Goal: Task Accomplishment & Management: Use online tool/utility

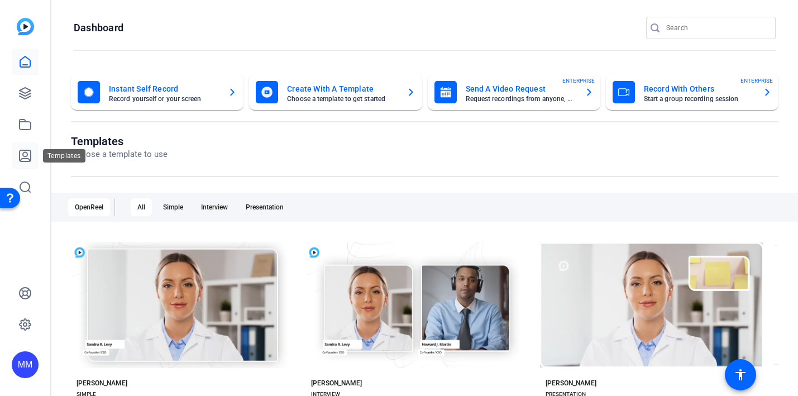
click at [22, 157] on icon at bounding box center [24, 155] width 13 height 13
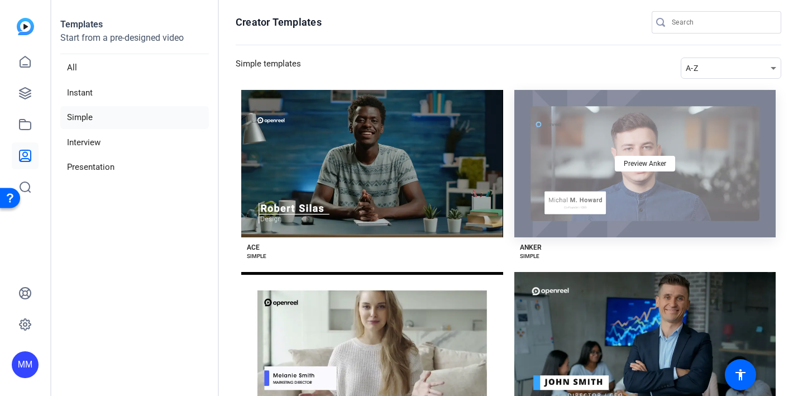
click at [600, 177] on div "Preview Anker" at bounding box center [645, 163] width 262 height 147
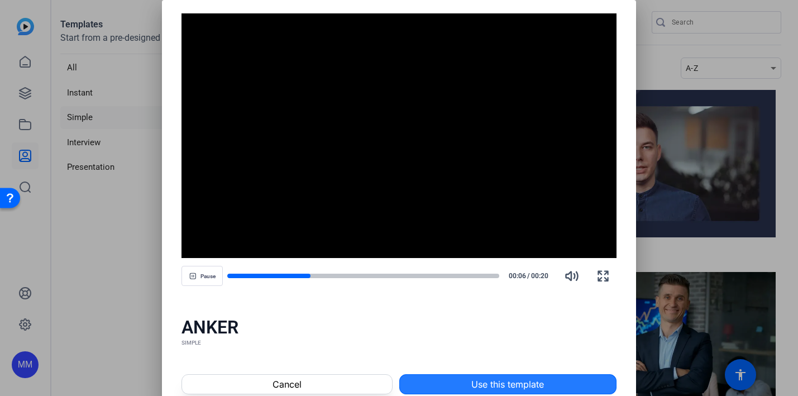
click at [497, 379] on span "Use this template" at bounding box center [507, 383] width 73 height 13
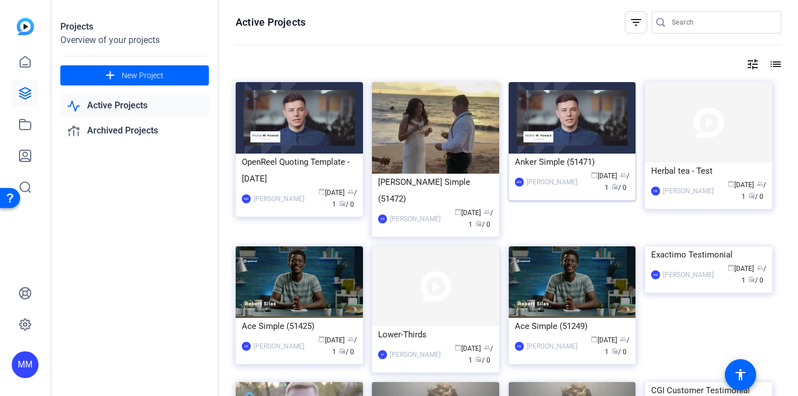
click at [620, 103] on img at bounding box center [572, 117] width 127 height 71
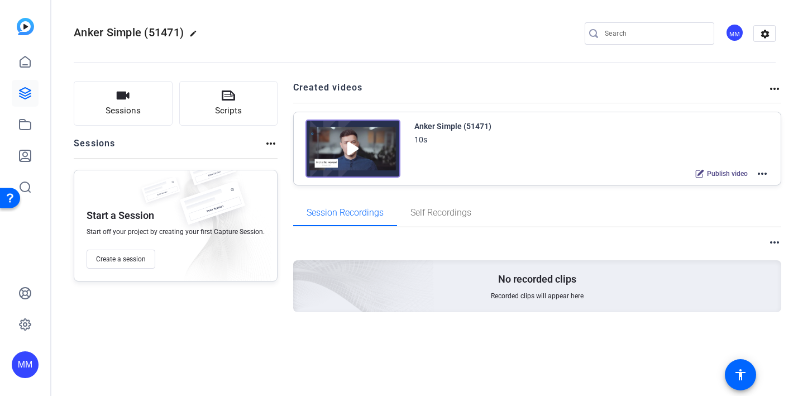
click at [771, 88] on mat-icon "more_horiz" at bounding box center [774, 88] width 13 height 13
click at [716, 89] on div at bounding box center [399, 198] width 798 height 396
click at [763, 31] on mat-icon "settings" at bounding box center [765, 34] width 22 height 17
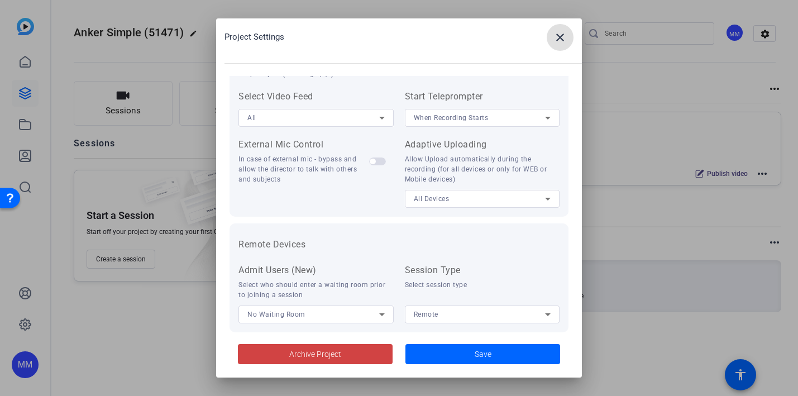
scroll to position [252, 0]
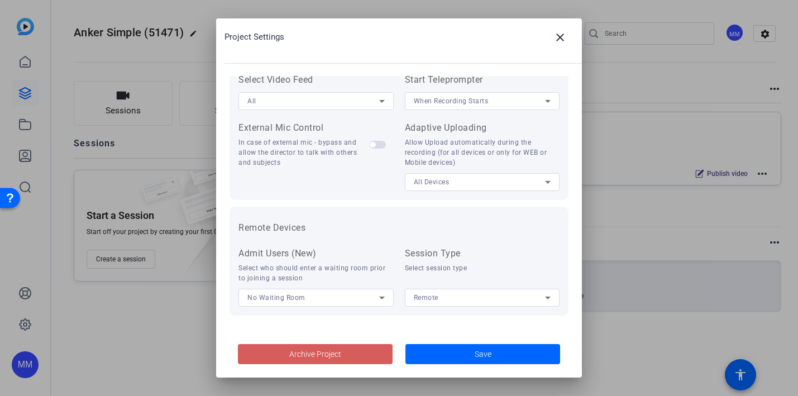
click at [317, 354] on span "Archive Project" at bounding box center [315, 354] width 52 height 12
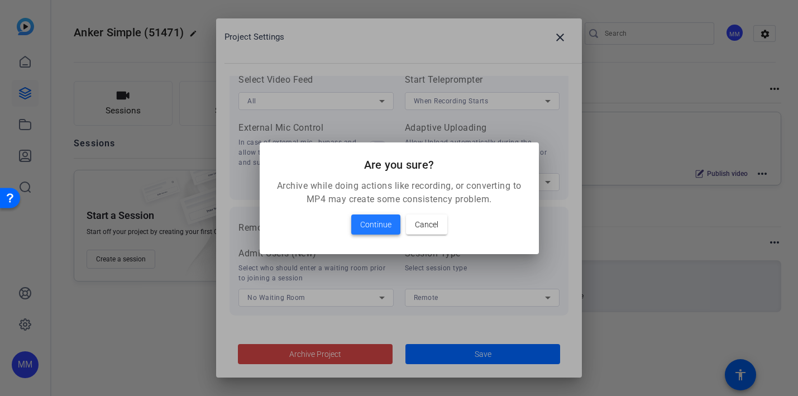
click at [371, 223] on span "Continue" at bounding box center [375, 224] width 31 height 13
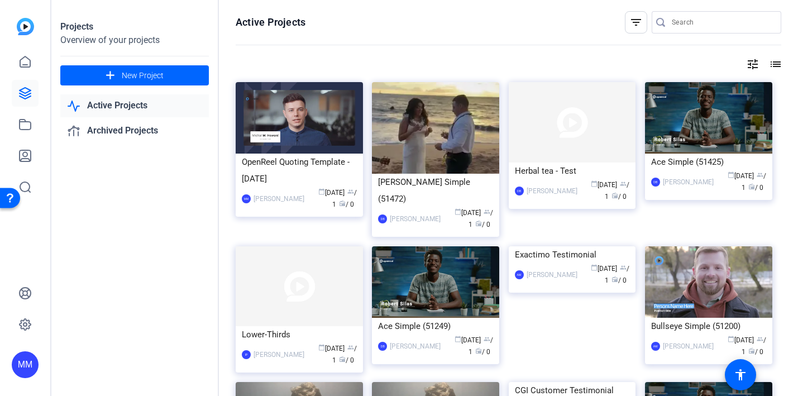
click at [111, 108] on link "Active Projects" at bounding box center [134, 105] width 148 height 23
click at [114, 134] on link "Archived Projects" at bounding box center [134, 130] width 148 height 23
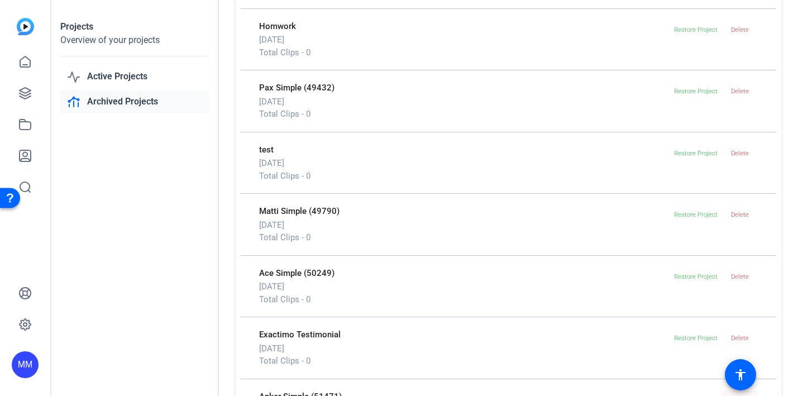
scroll to position [148, 0]
click at [25, 27] on img at bounding box center [25, 26] width 17 height 17
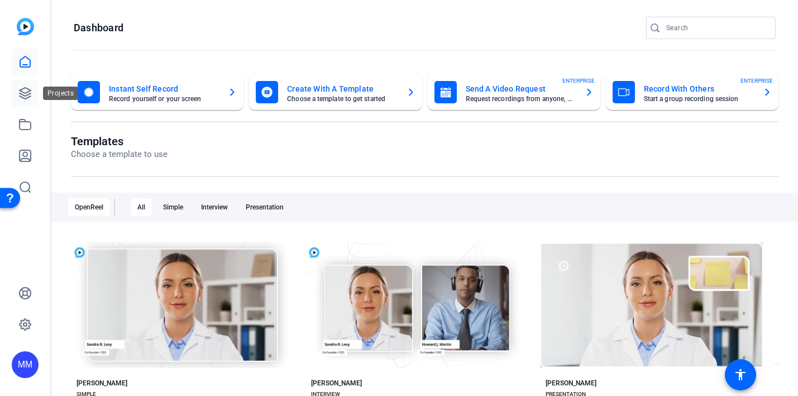
click at [21, 90] on icon at bounding box center [25, 93] width 11 height 11
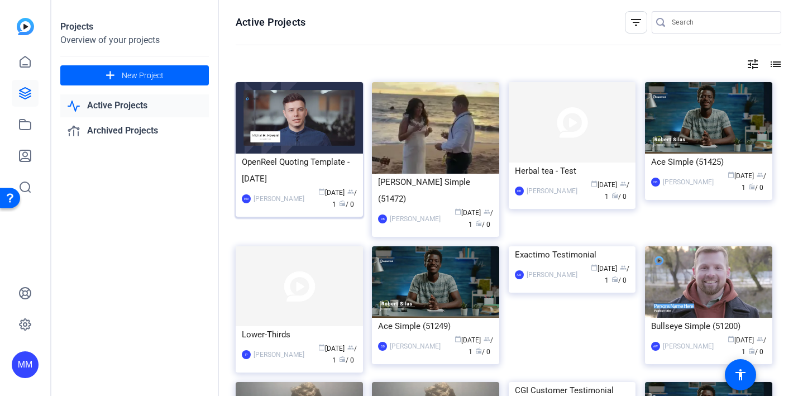
click at [247, 155] on div "OpenReel Quoting Template - September 20" at bounding box center [299, 170] width 115 height 33
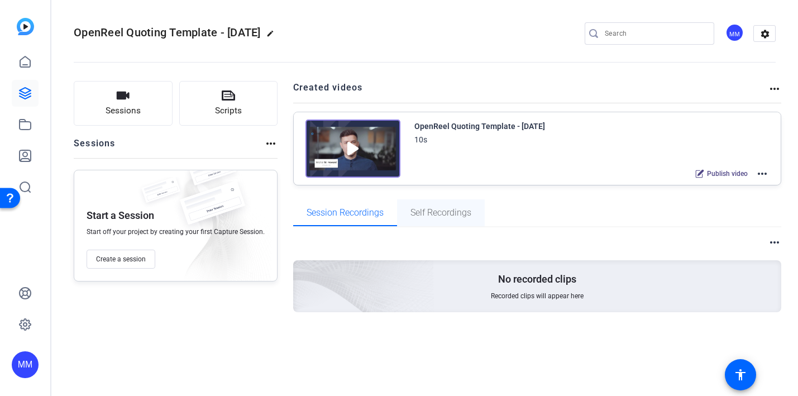
click at [425, 210] on span "Self Recordings" at bounding box center [440, 212] width 61 height 9
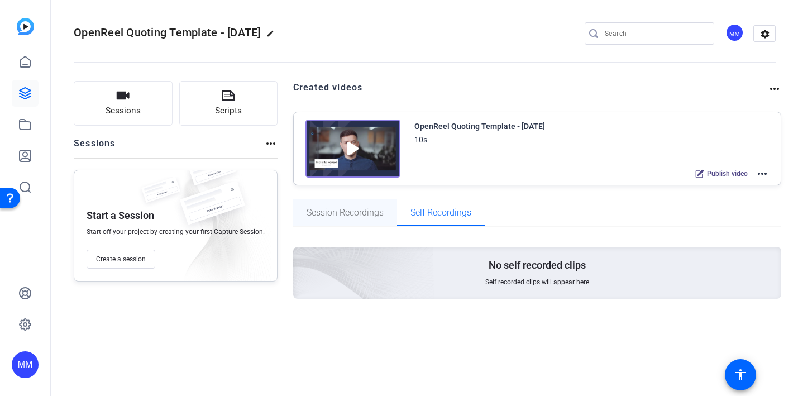
click at [341, 210] on span "Session Recordings" at bounding box center [344, 212] width 77 height 9
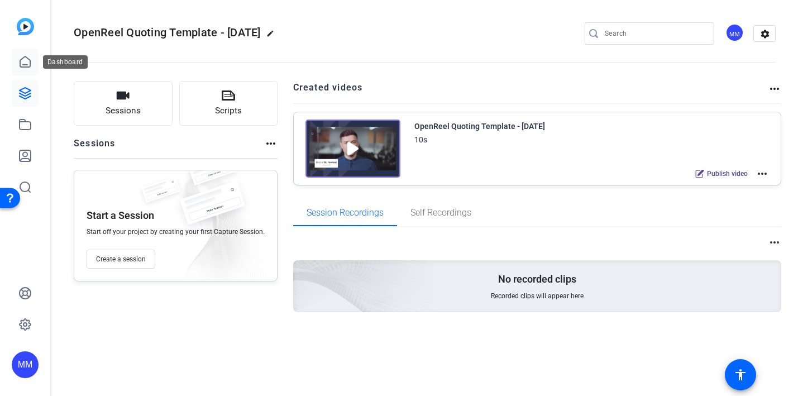
click at [21, 73] on link at bounding box center [25, 62] width 27 height 27
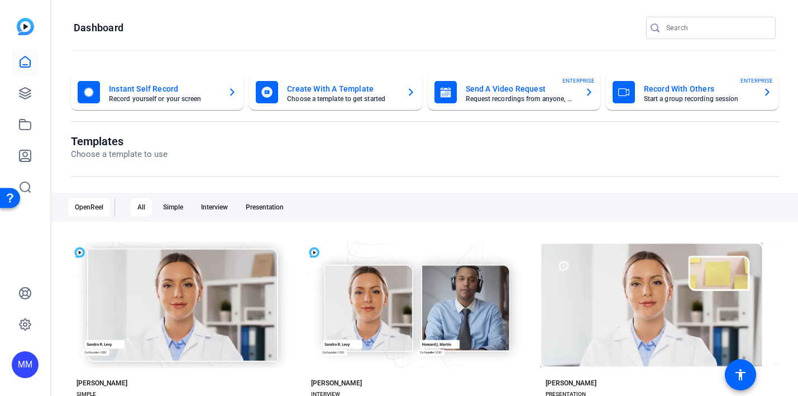
click at [130, 94] on mat-card-title "Instant Self Record" at bounding box center [164, 88] width 110 height 13
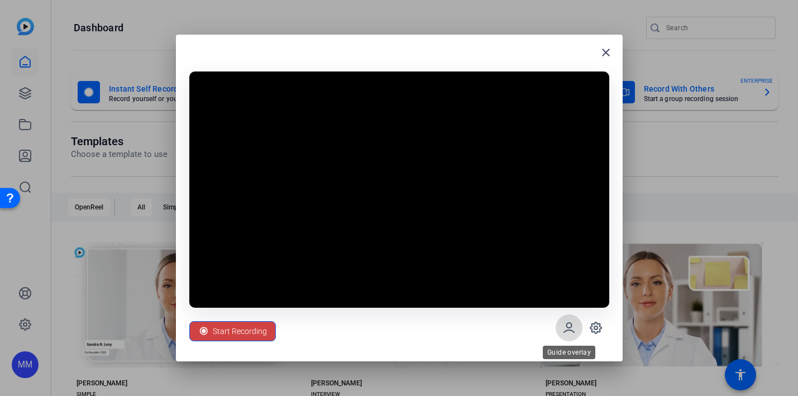
click at [560, 325] on span at bounding box center [568, 327] width 27 height 27
click at [569, 326] on icon at bounding box center [568, 327] width 13 height 13
click at [600, 323] on icon at bounding box center [595, 327] width 11 height 11
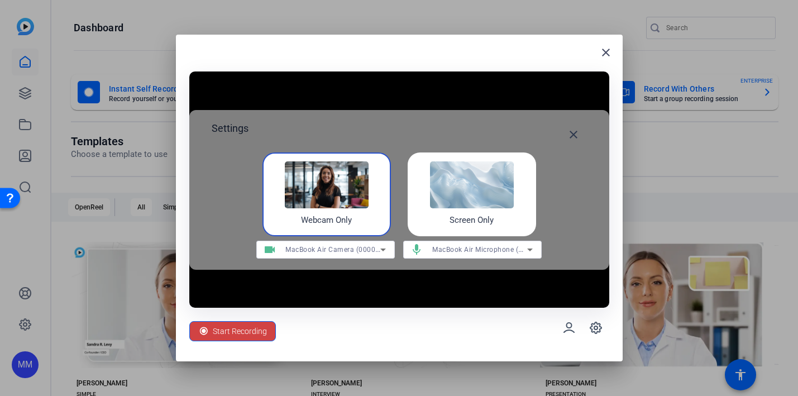
click at [455, 183] on img at bounding box center [472, 184] width 84 height 47
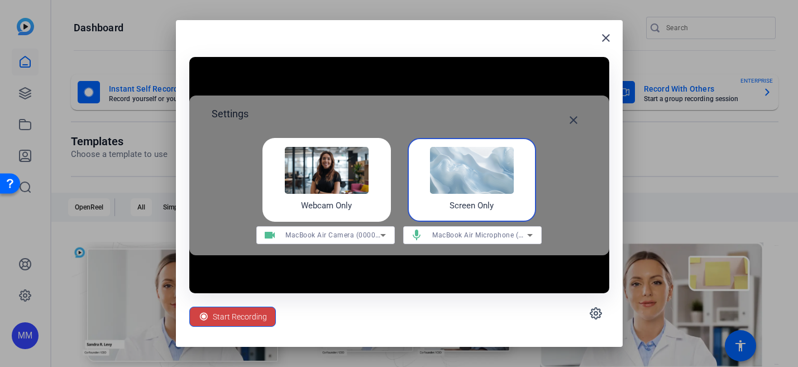
click at [379, 233] on icon at bounding box center [382, 234] width 13 height 13
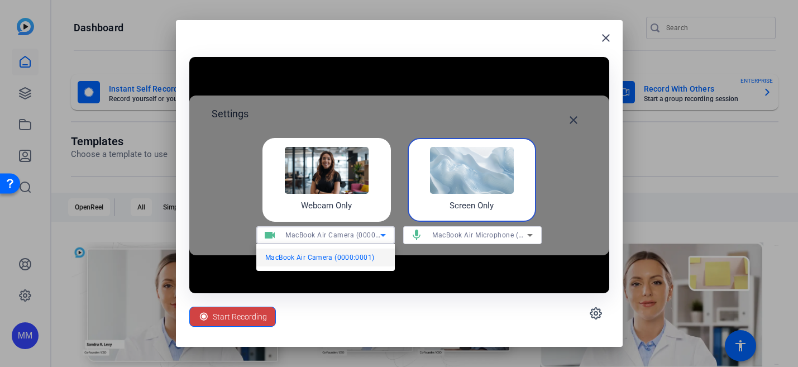
click at [379, 233] on div at bounding box center [399, 183] width 798 height 367
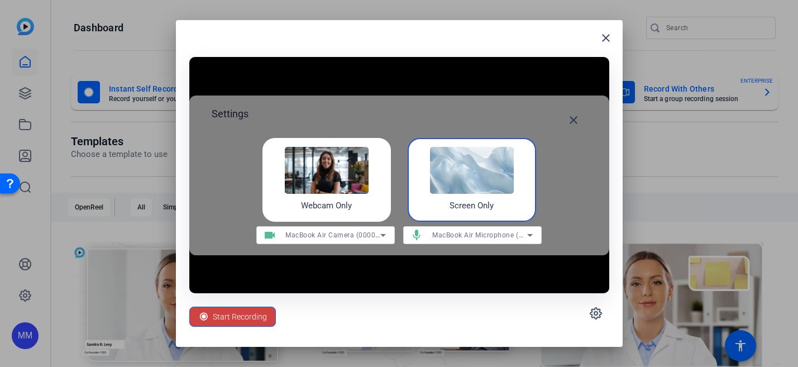
click at [388, 192] on div "Webcam Only" at bounding box center [326, 180] width 128 height 84
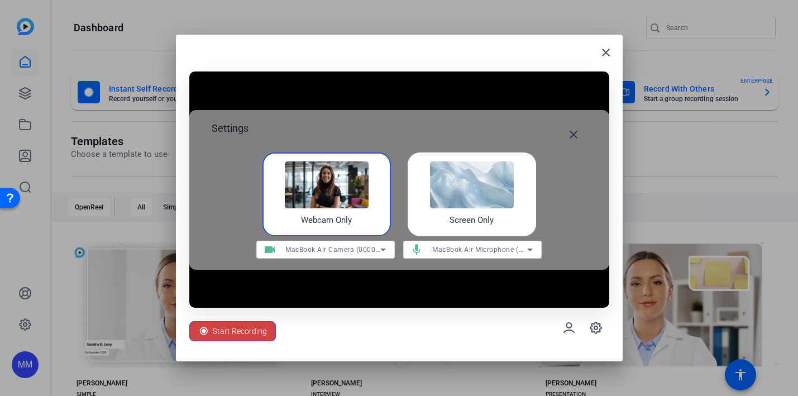
click at [488, 199] on img at bounding box center [472, 184] width 84 height 47
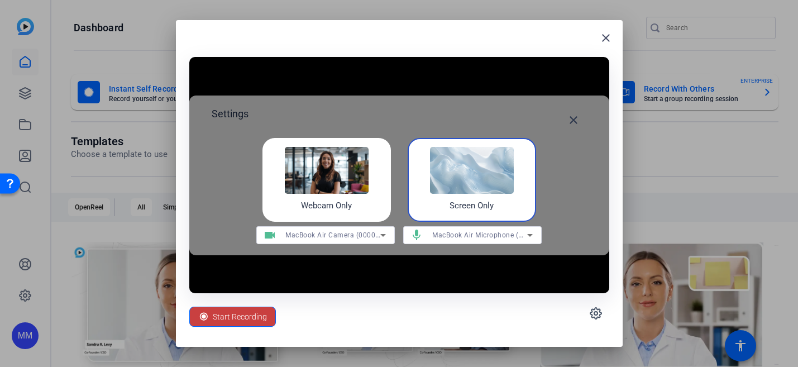
click at [240, 317] on span "Start Recording" at bounding box center [240, 316] width 54 height 21
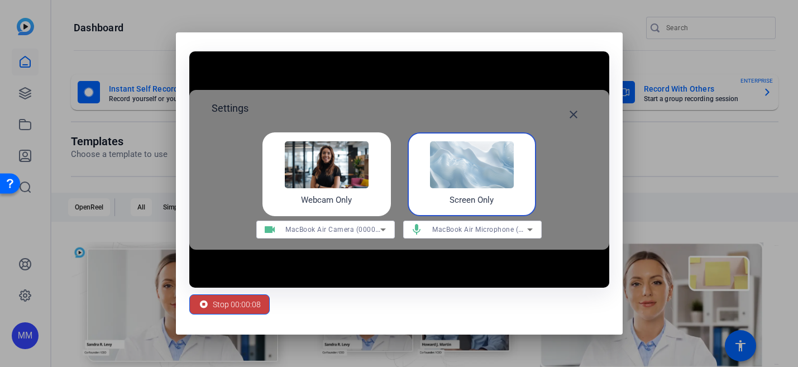
click at [241, 307] on span "Stop 00:00:08" at bounding box center [237, 304] width 48 height 21
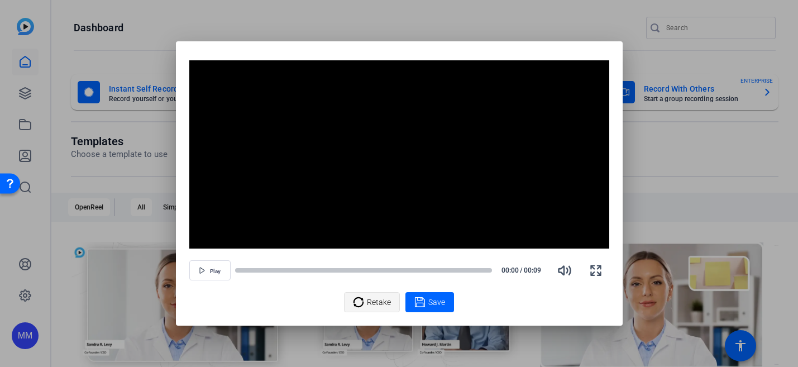
click at [366, 299] on div "Retake" at bounding box center [372, 301] width 38 height 21
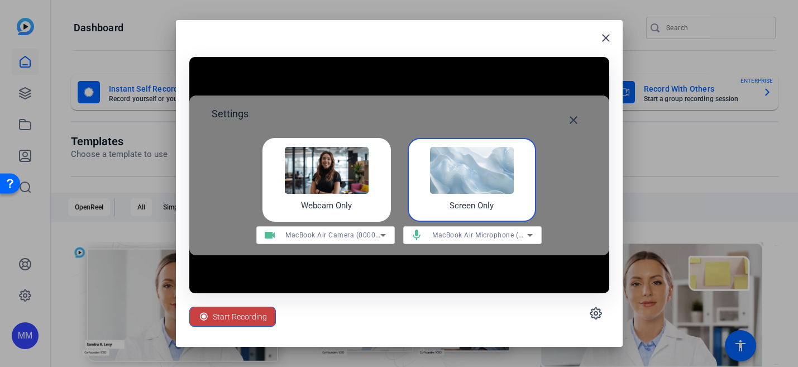
click at [225, 318] on span "Start Recording" at bounding box center [240, 316] width 54 height 21
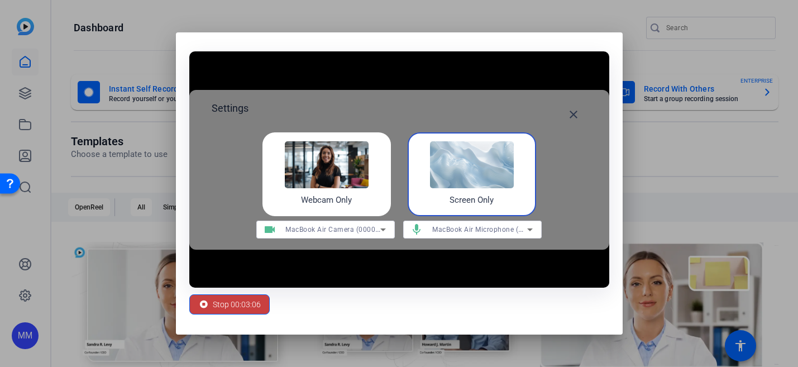
click at [219, 304] on span "Stop 00:03:06" at bounding box center [237, 304] width 48 height 21
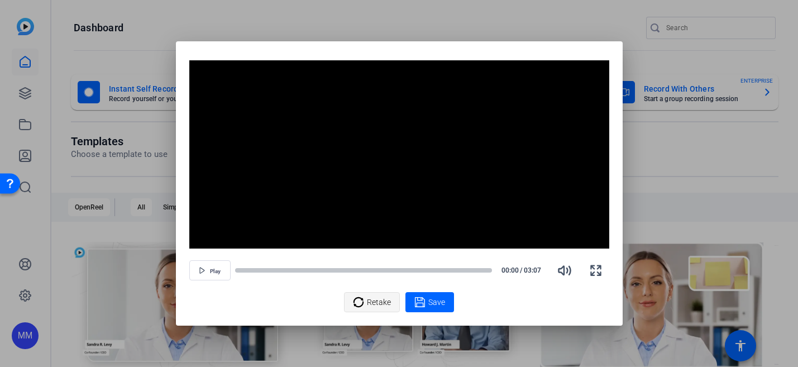
click at [367, 304] on span "Retake" at bounding box center [379, 301] width 24 height 21
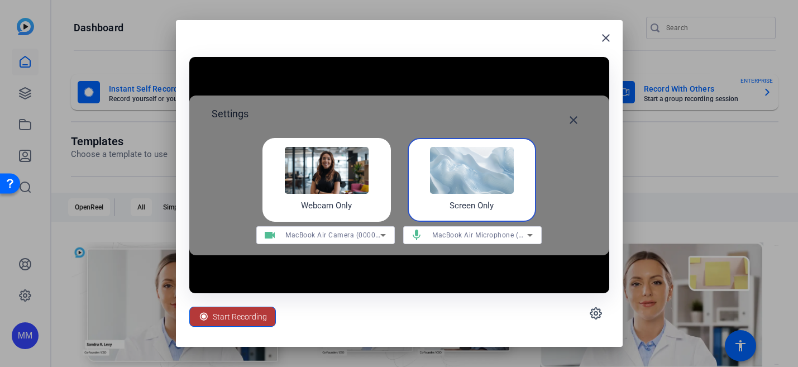
click at [227, 320] on span "Start Recording" at bounding box center [240, 316] width 54 height 21
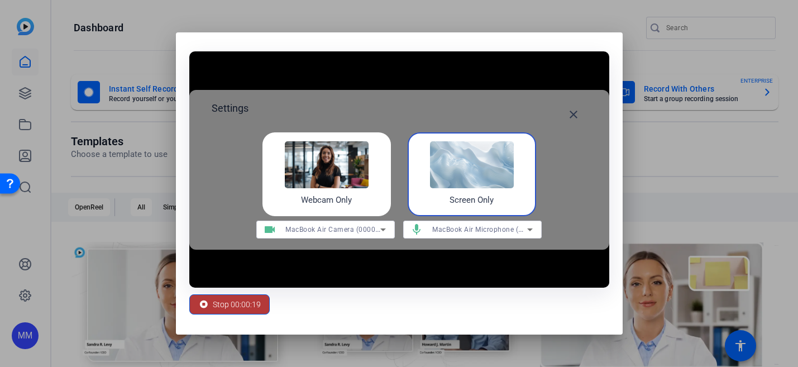
click at [224, 311] on span "Stop 00:00:19" at bounding box center [237, 304] width 48 height 21
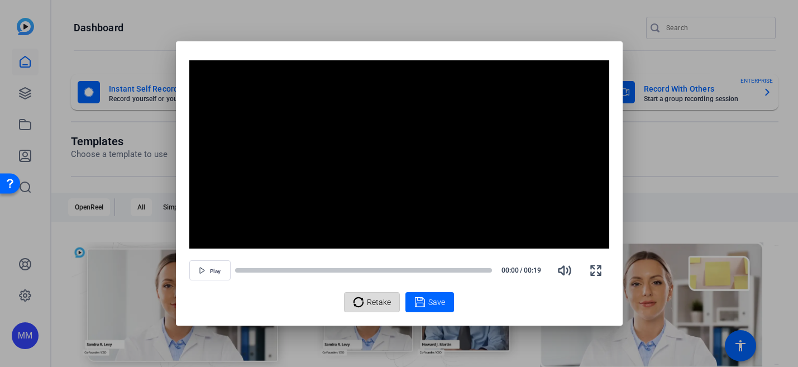
click at [367, 303] on span "Retake" at bounding box center [379, 301] width 24 height 21
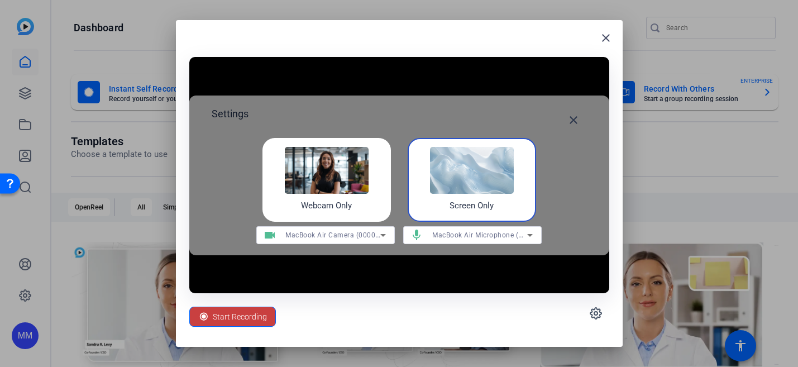
click at [216, 319] on span "Start Recording" at bounding box center [240, 316] width 54 height 21
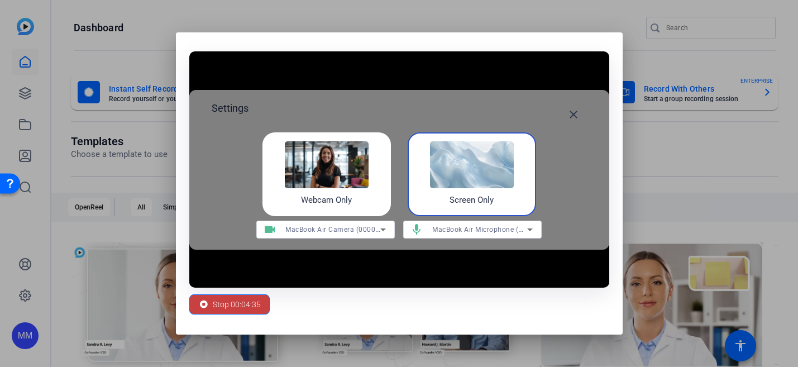
click at [227, 304] on span "Stop 00:04:35" at bounding box center [237, 304] width 48 height 21
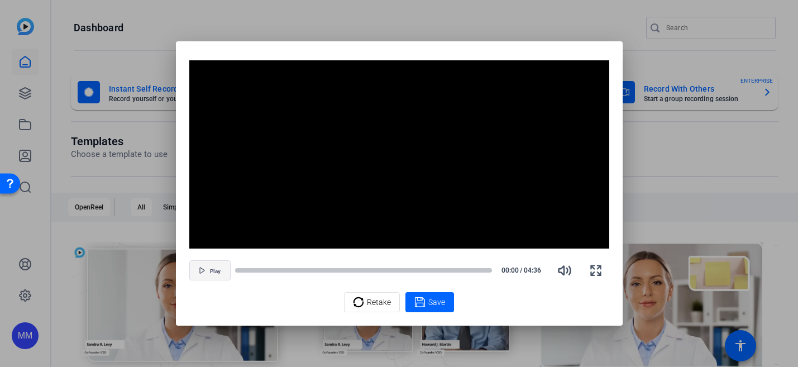
click at [209, 273] on span "button" at bounding box center [210, 270] width 40 height 27
click at [274, 268] on div at bounding box center [363, 270] width 257 height 6
click at [311, 270] on div at bounding box center [363, 270] width 257 height 6
click at [428, 304] on div "Save" at bounding box center [429, 301] width 31 height 13
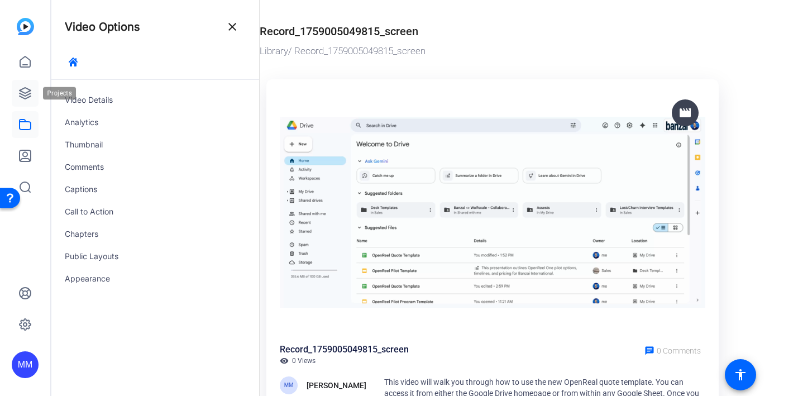
click at [23, 96] on icon at bounding box center [24, 93] width 13 height 13
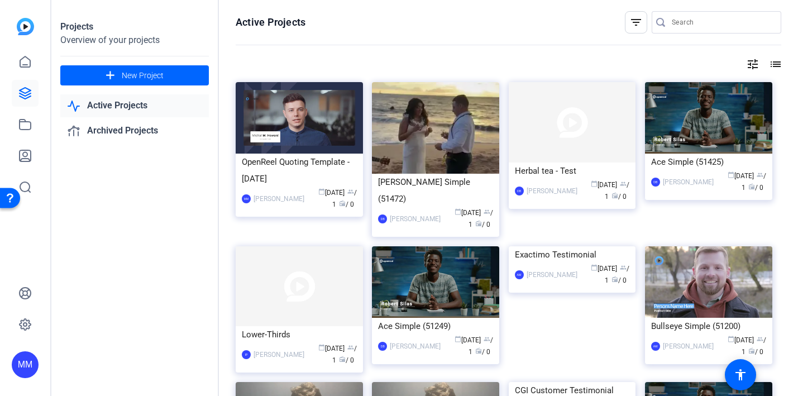
click at [108, 104] on link "Active Projects" at bounding box center [134, 105] width 148 height 23
click at [285, 164] on div "OpenReel Quoting Template - September 20" at bounding box center [299, 170] width 115 height 33
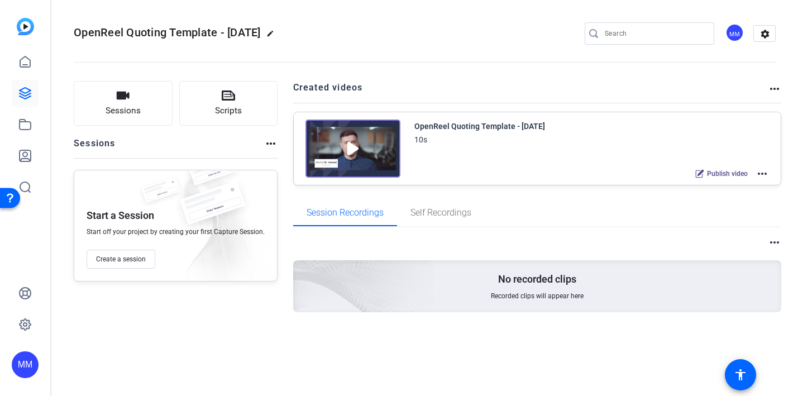
click at [481, 146] on div "10s" at bounding box center [479, 139] width 131 height 13
click at [371, 144] on img at bounding box center [352, 148] width 95 height 58
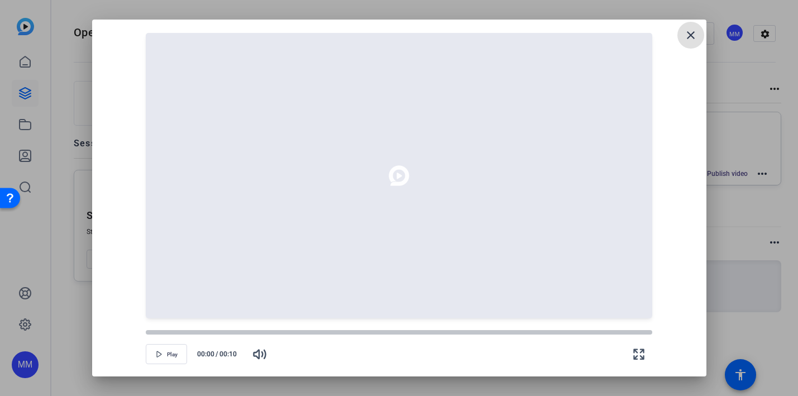
click at [681, 40] on span at bounding box center [690, 35] width 27 height 27
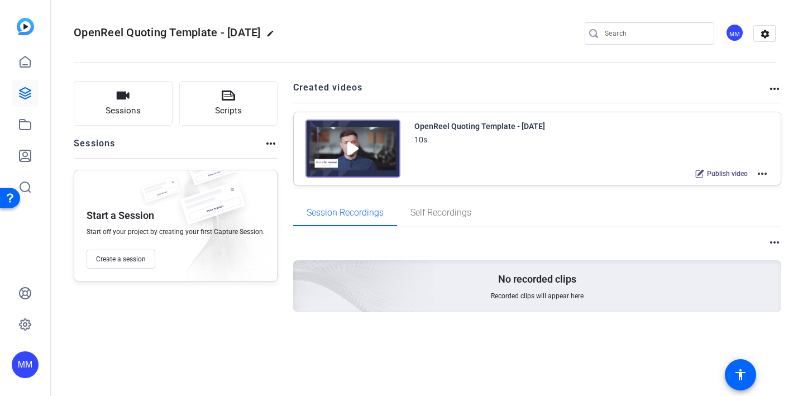
click at [760, 174] on mat-icon "more_horiz" at bounding box center [761, 173] width 13 height 13
click at [636, 145] on div at bounding box center [399, 198] width 798 height 396
click at [502, 294] on span "Recorded clips will appear here" at bounding box center [537, 295] width 93 height 9
click at [414, 213] on span "Self Recordings" at bounding box center [440, 212] width 61 height 9
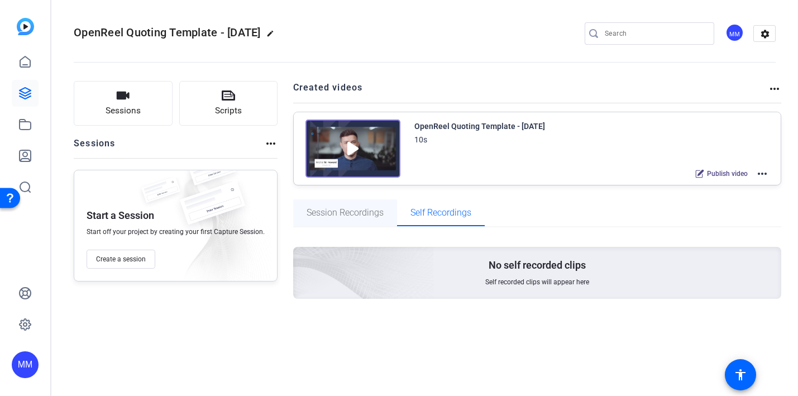
click at [330, 213] on span "Session Recordings" at bounding box center [344, 212] width 77 height 9
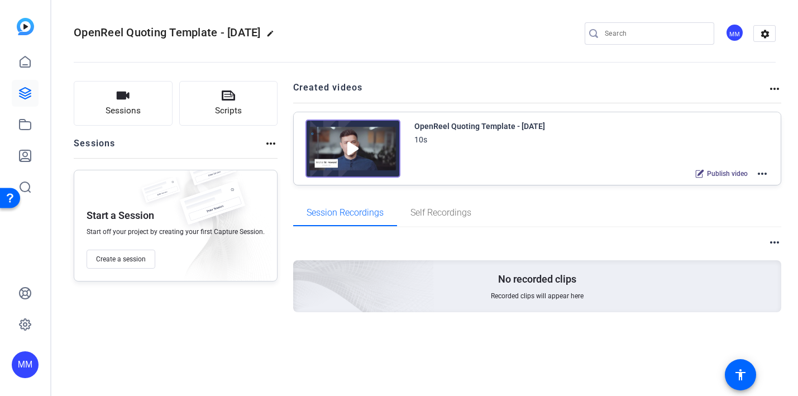
click at [758, 172] on mat-icon "more_horiz" at bounding box center [761, 173] width 13 height 13
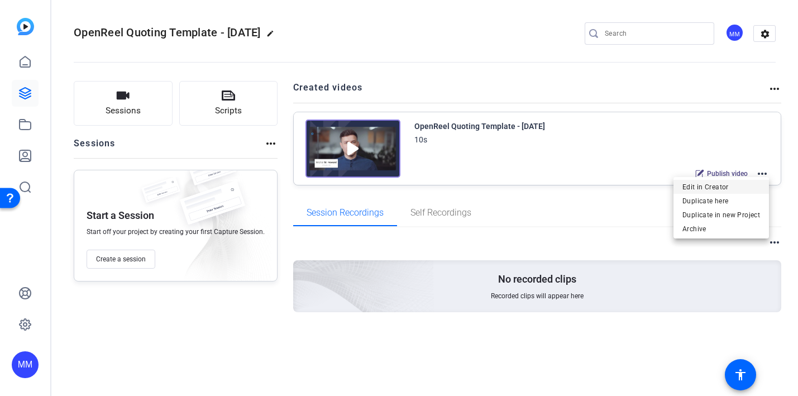
click at [731, 186] on span "Edit in Creator" at bounding box center [721, 186] width 78 height 13
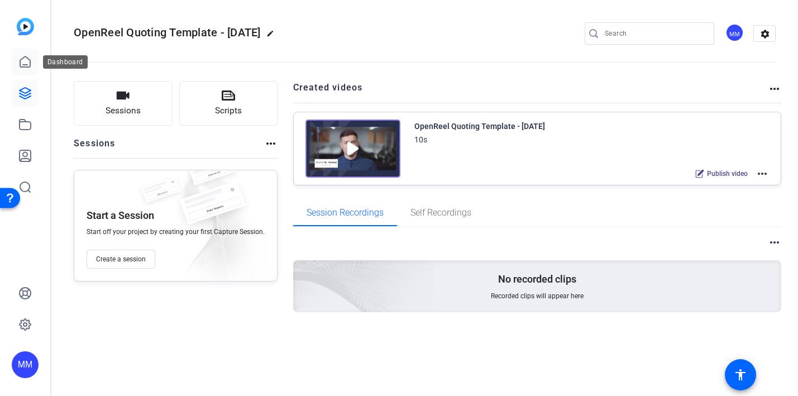
click at [16, 68] on link at bounding box center [25, 62] width 27 height 27
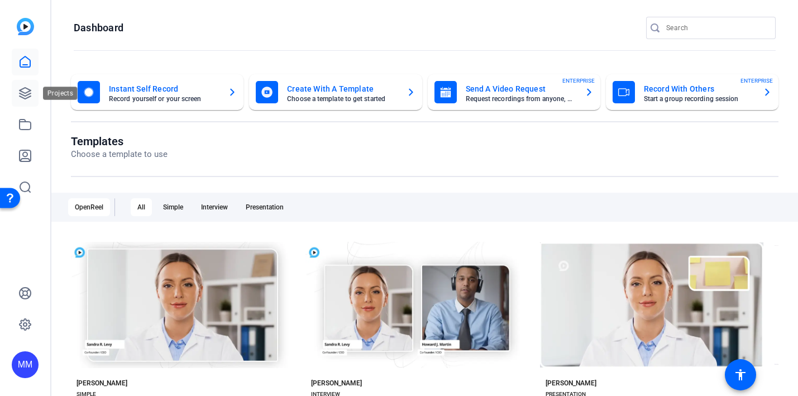
click at [24, 90] on icon at bounding box center [24, 93] width 13 height 13
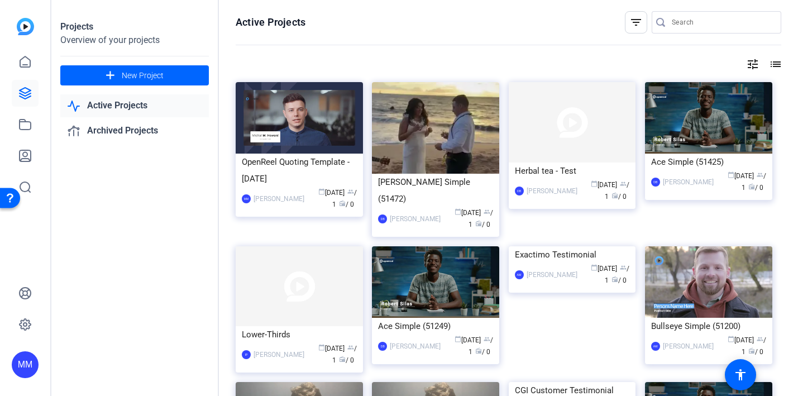
click at [24, 35] on img at bounding box center [25, 26] width 17 height 17
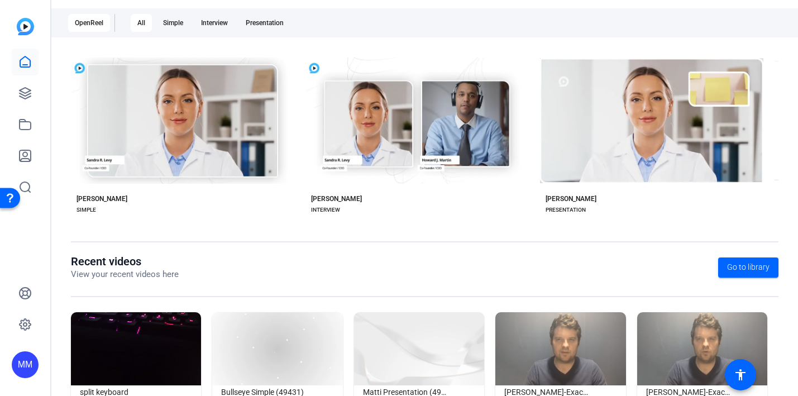
scroll to position [234, 0]
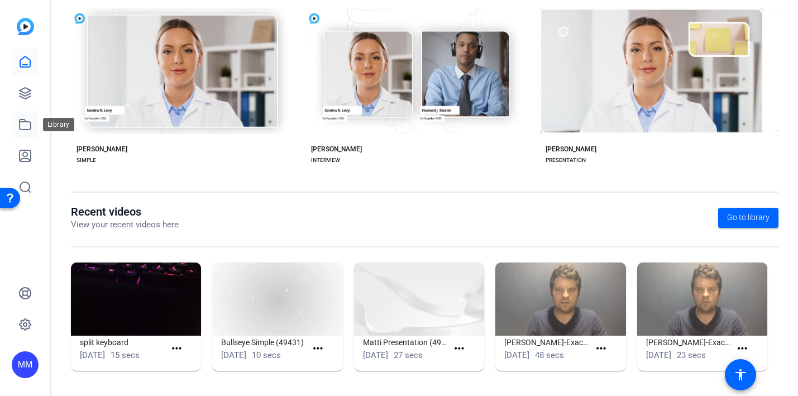
click at [23, 121] on icon at bounding box center [24, 124] width 13 height 13
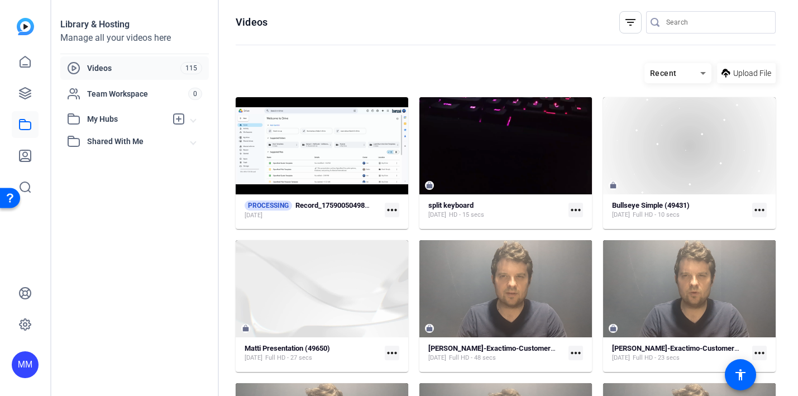
click at [390, 209] on mat-icon "more_horiz" at bounding box center [392, 210] width 15 height 15
click at [317, 221] on div at bounding box center [399, 198] width 798 height 396
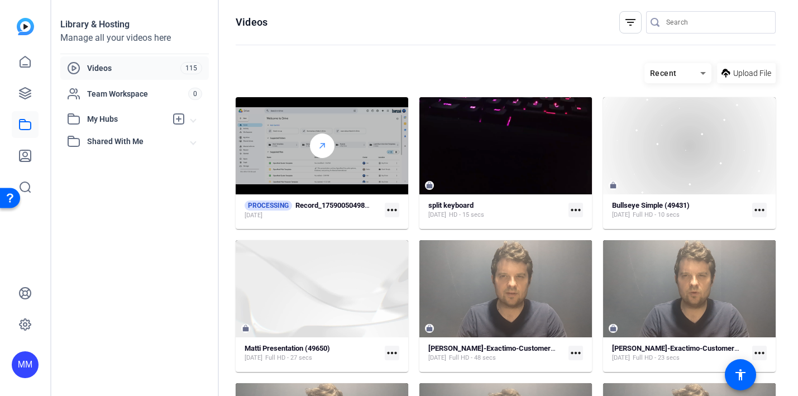
click at [319, 143] on icon at bounding box center [322, 145] width 9 height 13
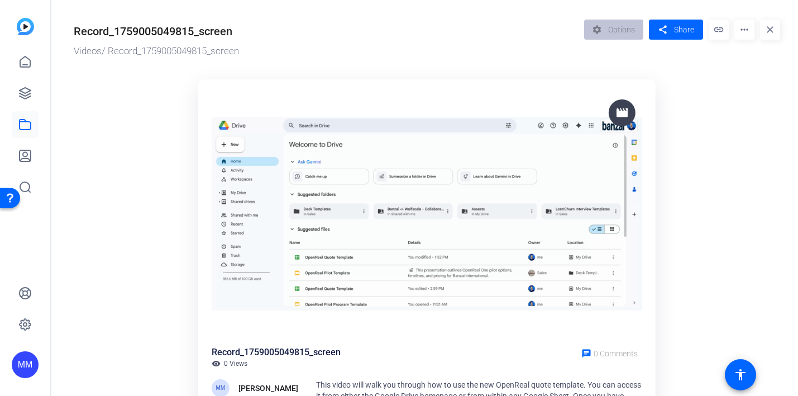
click at [18, 27] on img at bounding box center [25, 26] width 17 height 17
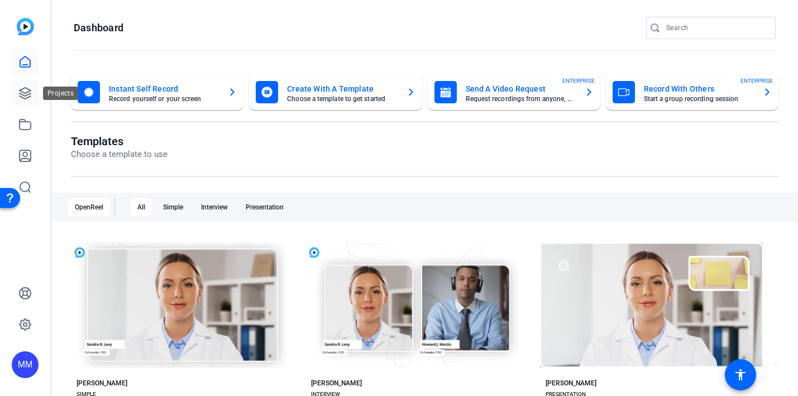
click at [21, 95] on icon at bounding box center [24, 93] width 13 height 13
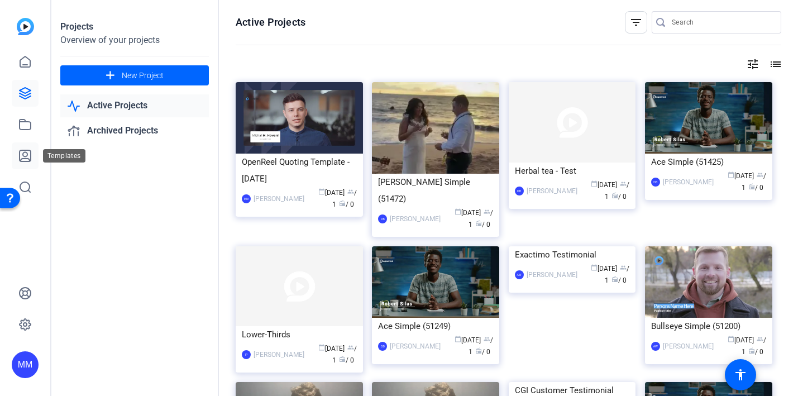
click at [24, 158] on icon at bounding box center [25, 155] width 11 height 11
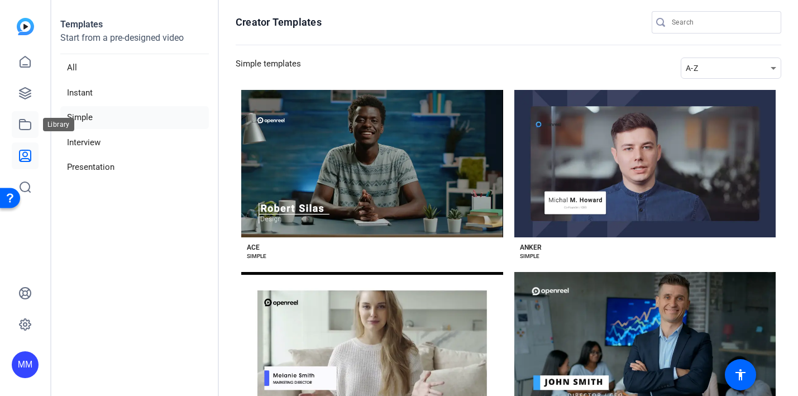
click at [24, 118] on icon at bounding box center [24, 124] width 13 height 13
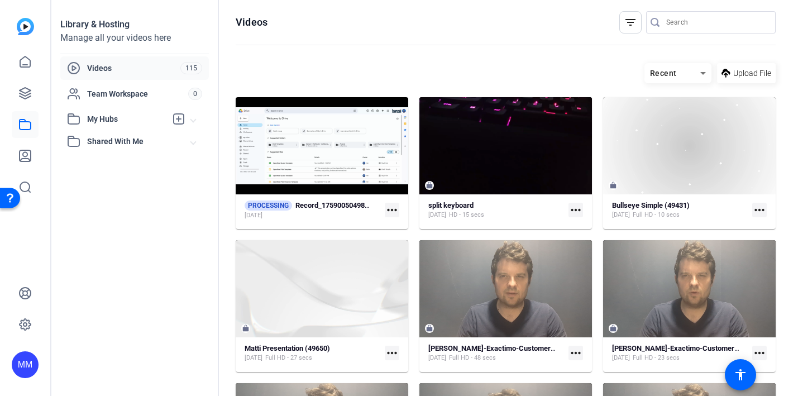
click at [391, 211] on mat-icon "more_horiz" at bounding box center [392, 210] width 15 height 15
click at [322, 218] on div at bounding box center [399, 198] width 798 height 396
click at [320, 206] on strong "Record_1759005049815_screen" at bounding box center [346, 205] width 103 height 8
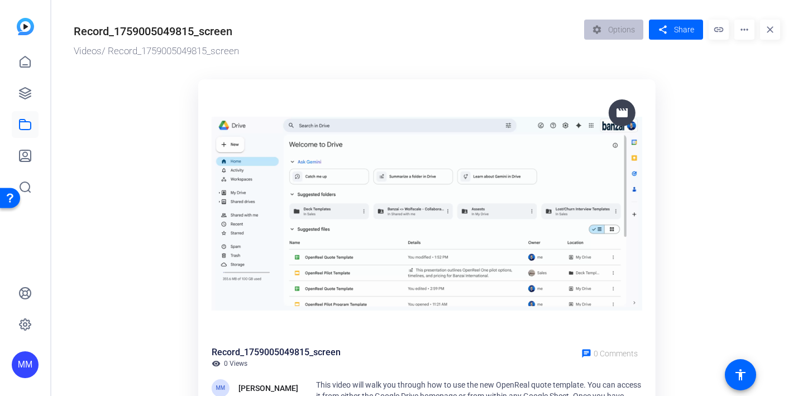
click at [30, 21] on img at bounding box center [25, 26] width 17 height 17
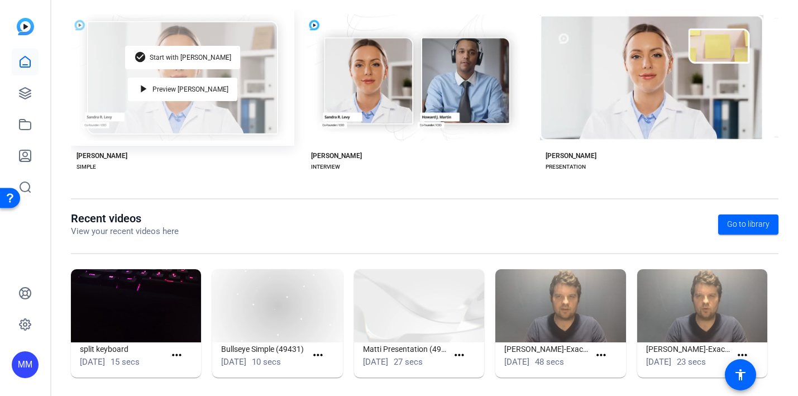
scroll to position [234, 0]
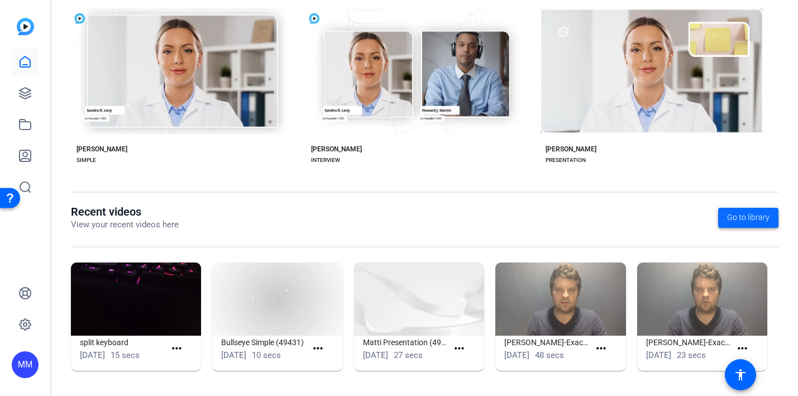
click at [726, 217] on span at bounding box center [748, 217] width 60 height 27
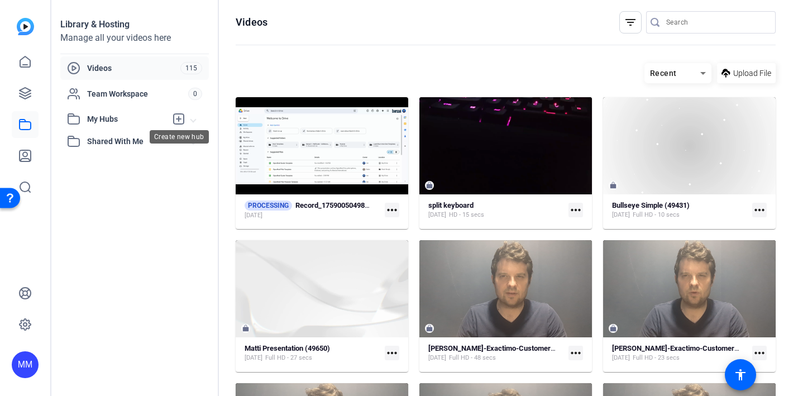
click at [180, 119] on icon at bounding box center [179, 119] width 10 height 10
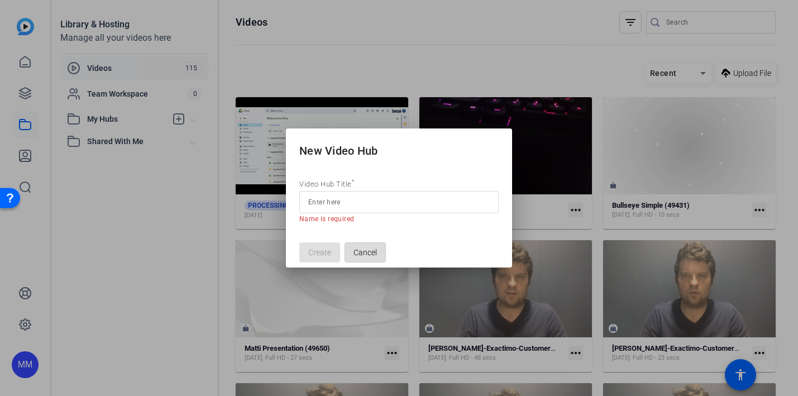
click at [355, 248] on span "Cancel" at bounding box center [364, 252] width 23 height 21
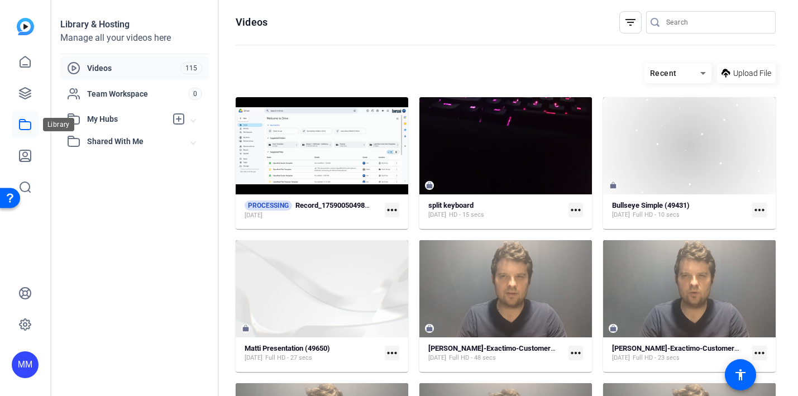
click at [22, 122] on icon at bounding box center [24, 124] width 13 height 13
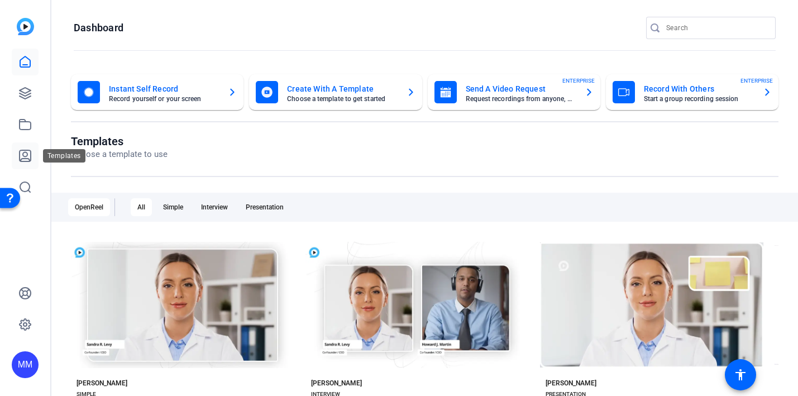
click at [25, 152] on icon at bounding box center [24, 155] width 13 height 13
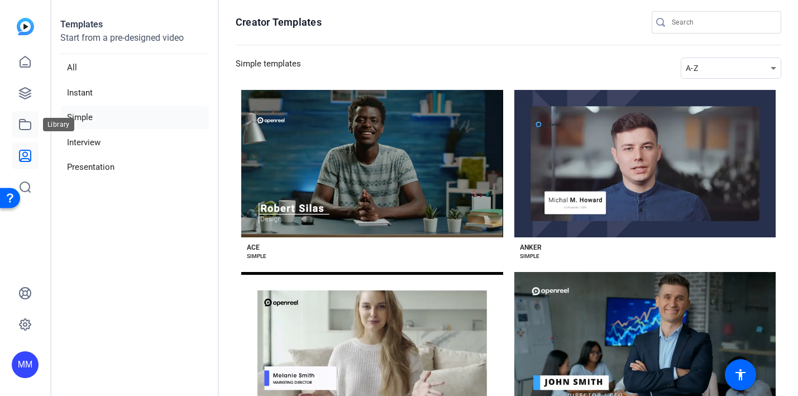
click at [25, 127] on icon at bounding box center [24, 124] width 13 height 13
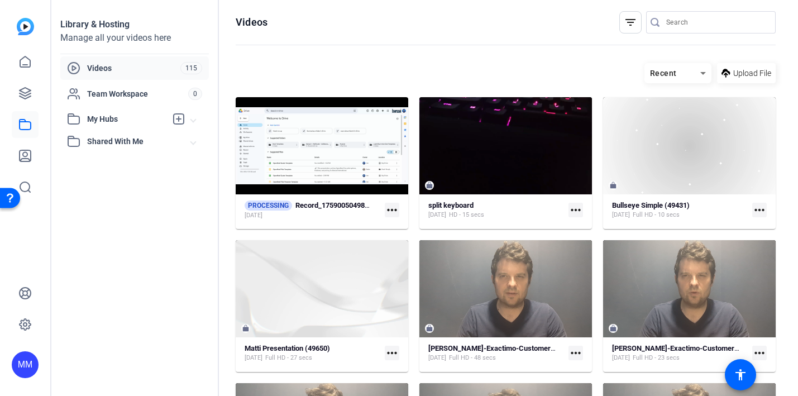
click at [27, 33] on img at bounding box center [25, 26] width 17 height 17
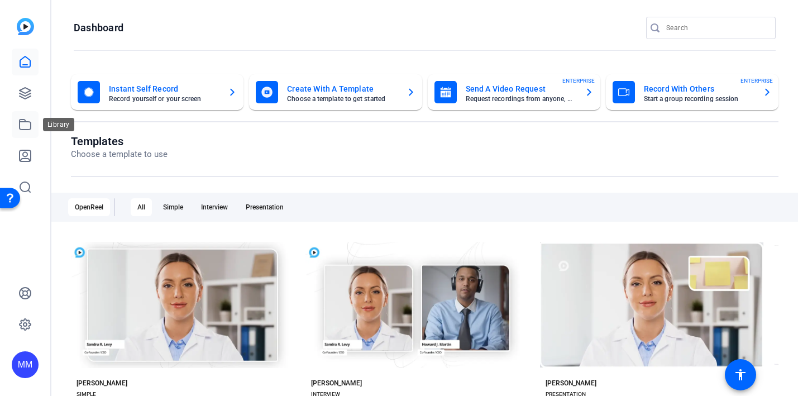
click at [23, 124] on icon at bounding box center [24, 124] width 13 height 13
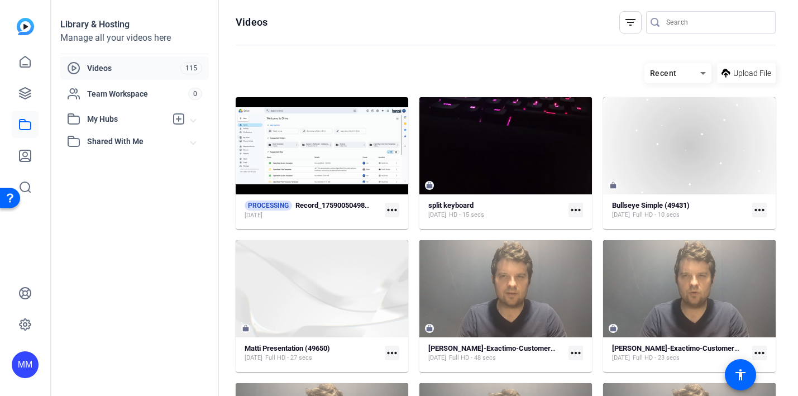
click at [390, 209] on mat-icon "more_horiz" at bounding box center [392, 210] width 15 height 15
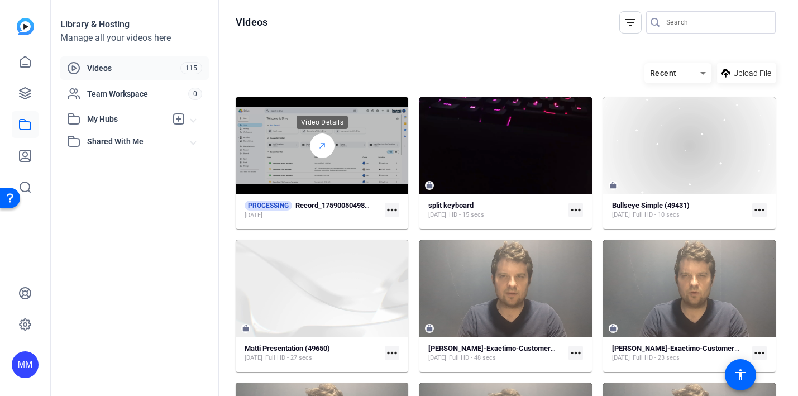
click at [318, 149] on icon at bounding box center [322, 145] width 9 height 13
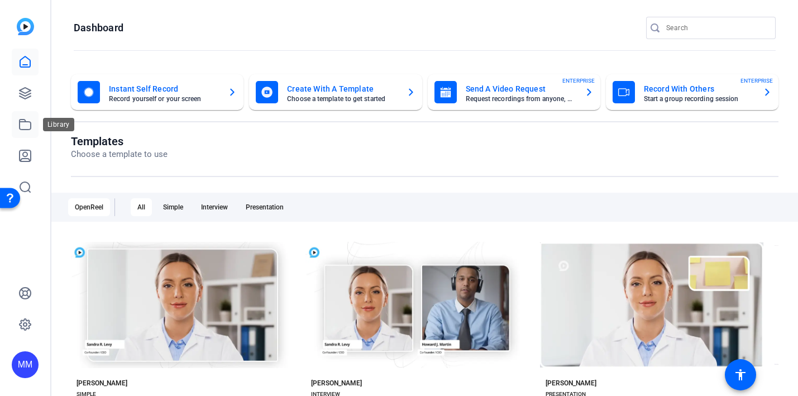
click at [20, 119] on icon at bounding box center [25, 124] width 11 height 10
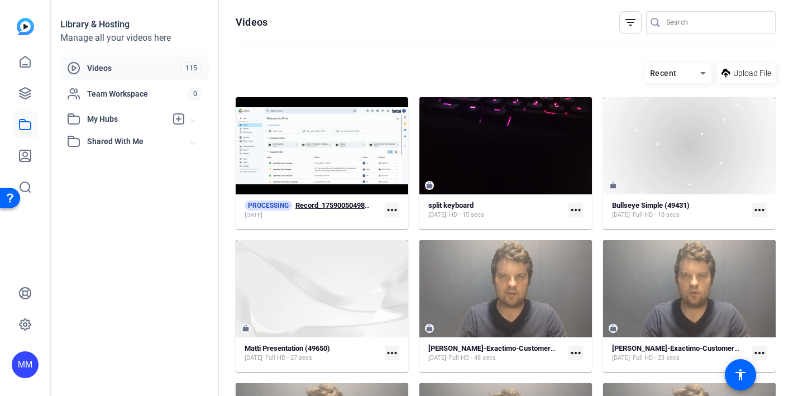
click at [323, 202] on strong "Record_1759005049815_screen" at bounding box center [346, 205] width 103 height 8
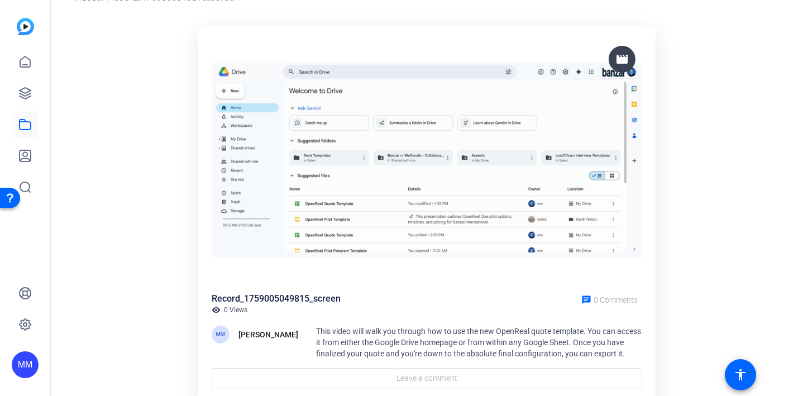
scroll to position [98, 0]
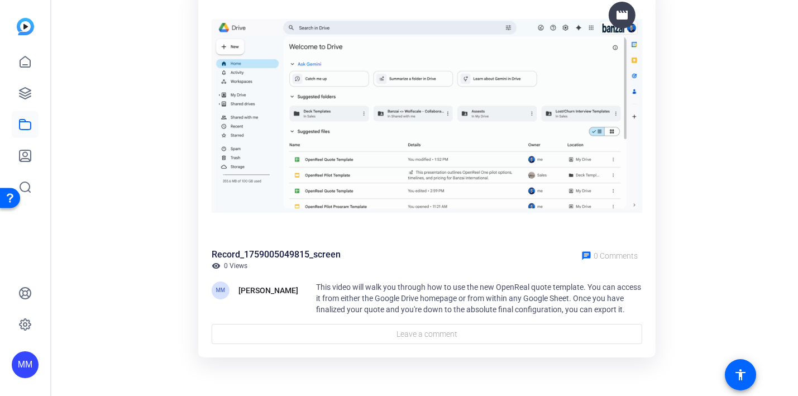
click at [401, 308] on span "This video will walk you through how to use the new OpenReal quote template. Yo…" at bounding box center [478, 297] width 325 height 31
